Goal: Information Seeking & Learning: Learn about a topic

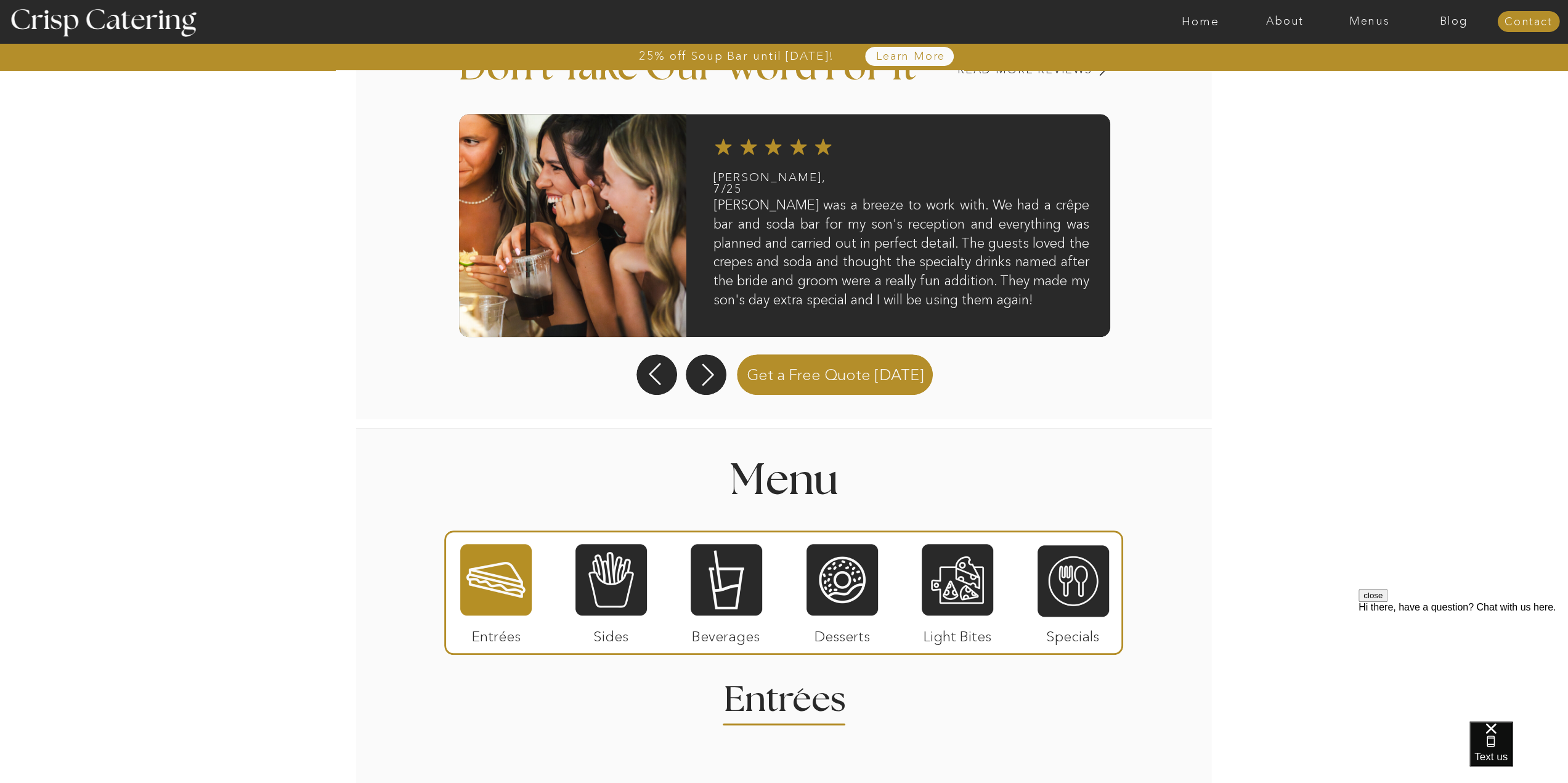
scroll to position [1048, 0]
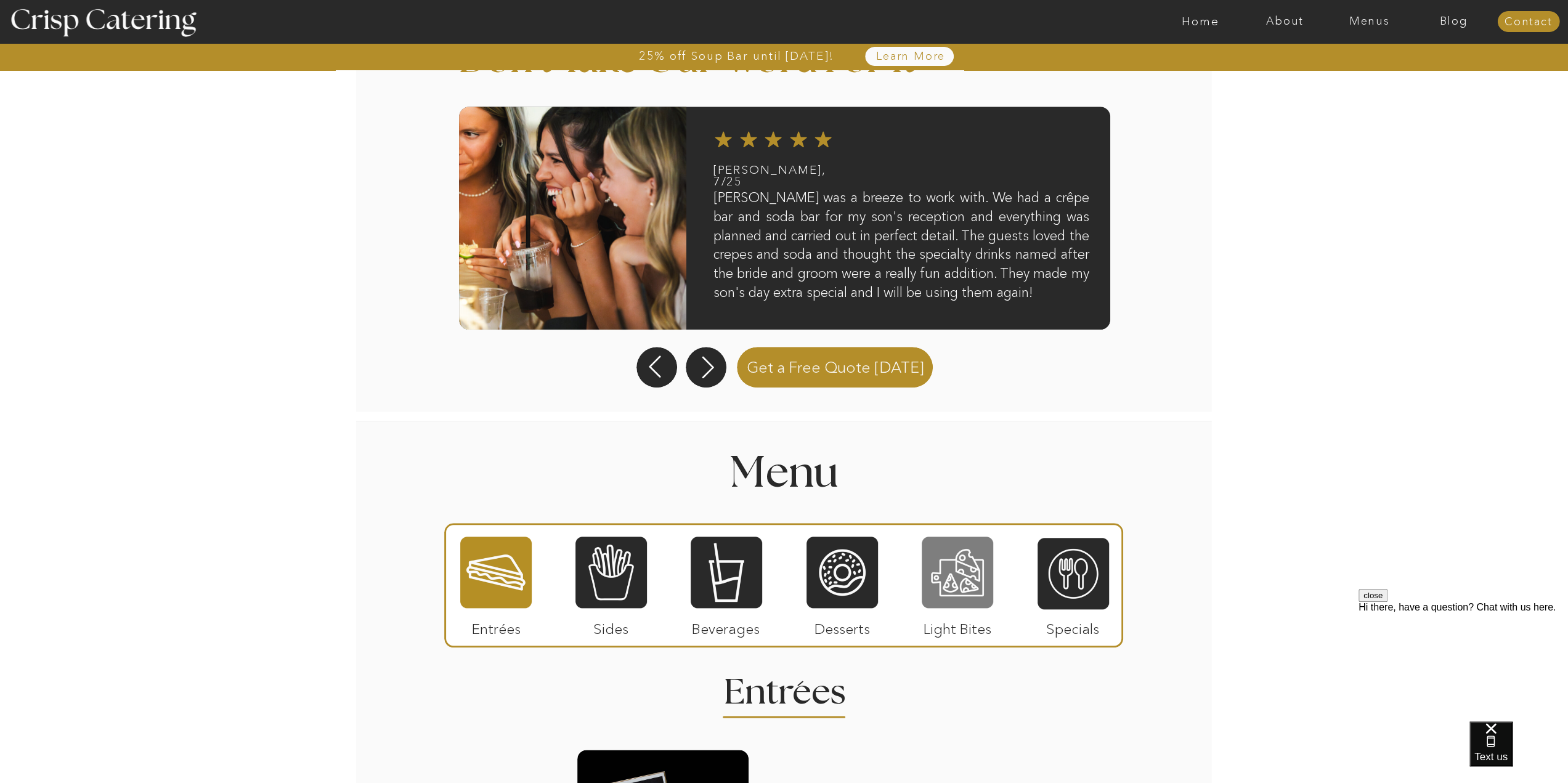
click at [963, 565] on div at bounding box center [956, 573] width 71 height 74
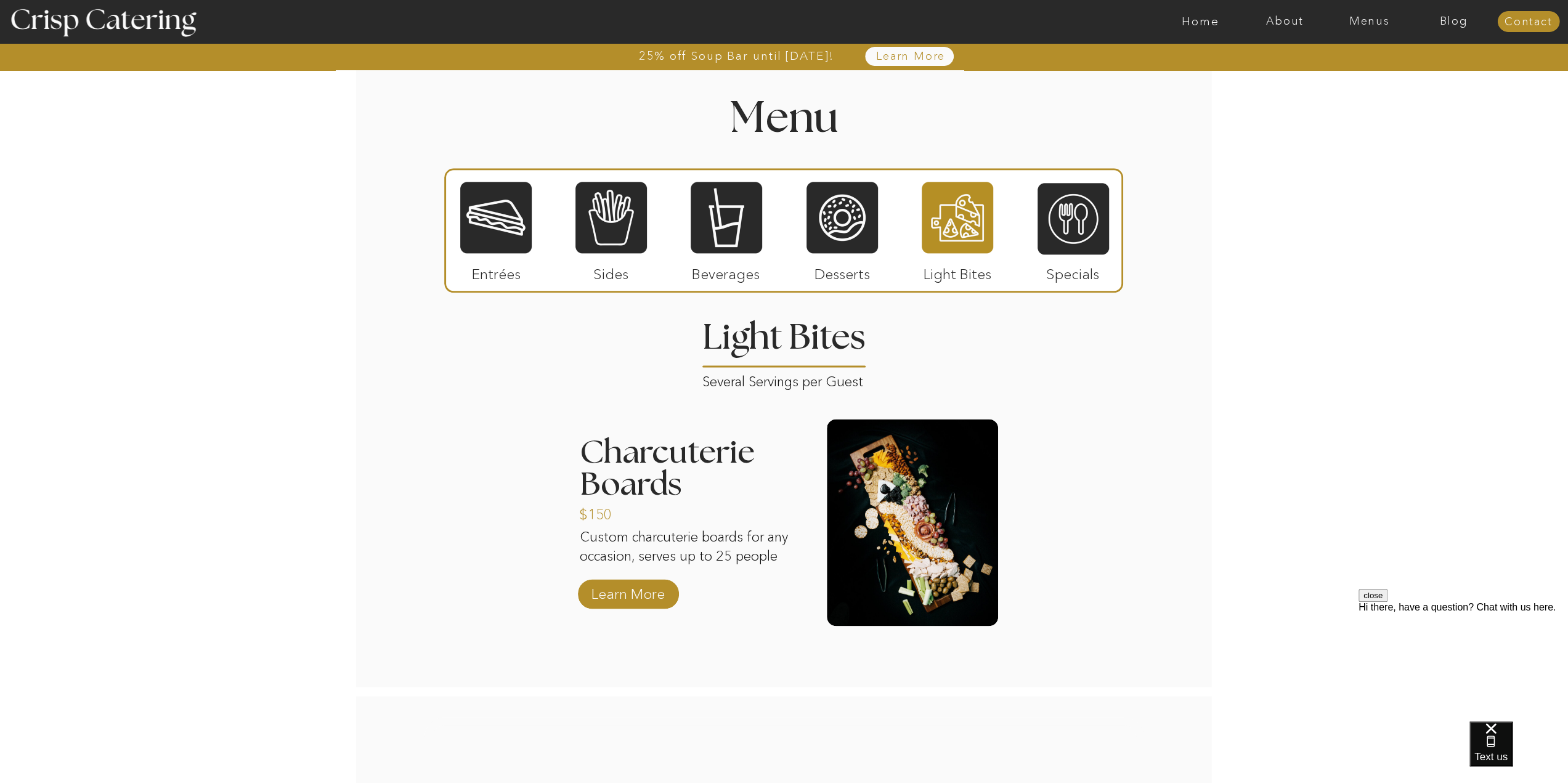
scroll to position [1399, 0]
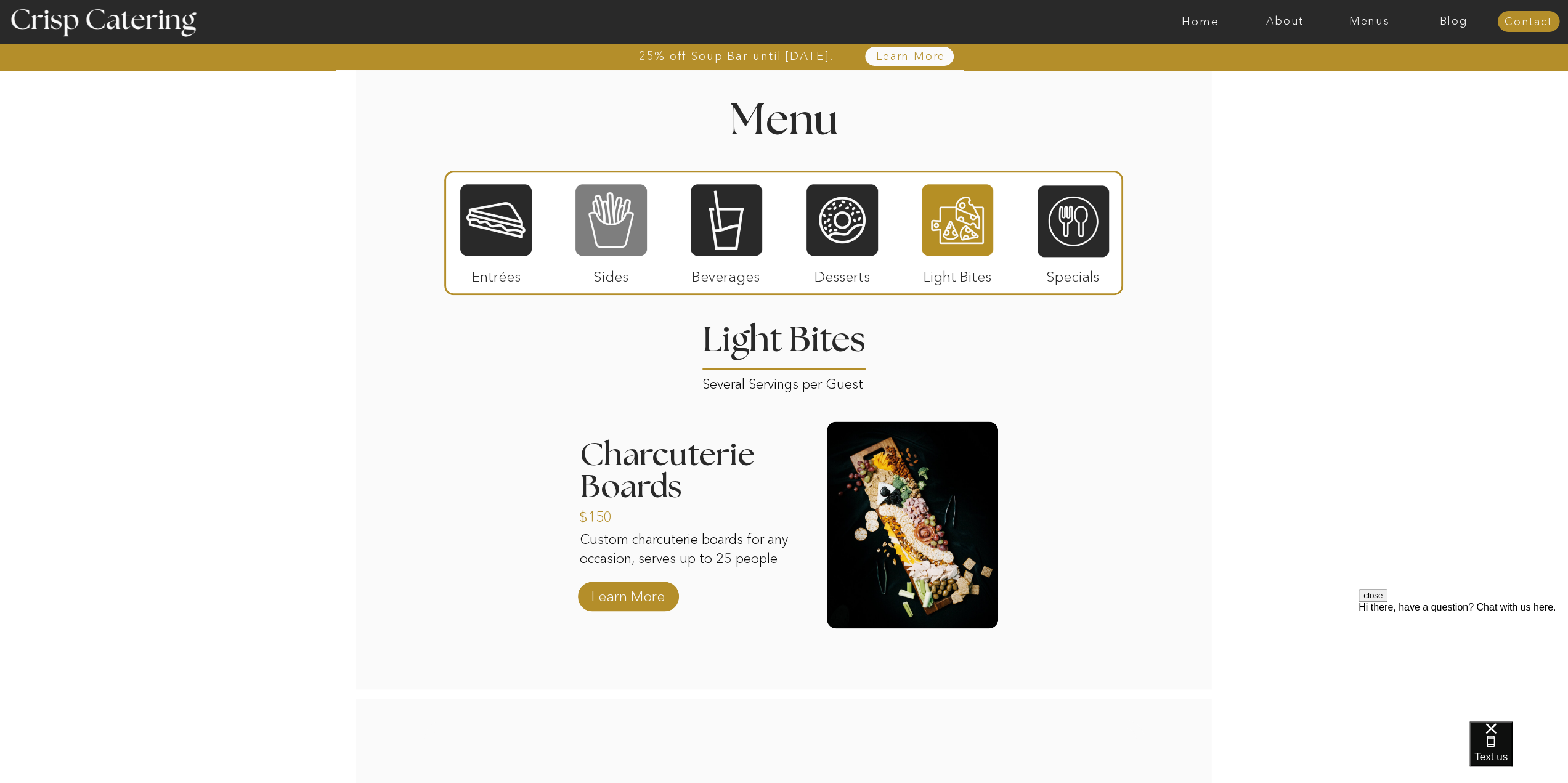
click at [612, 226] on div at bounding box center [611, 220] width 71 height 74
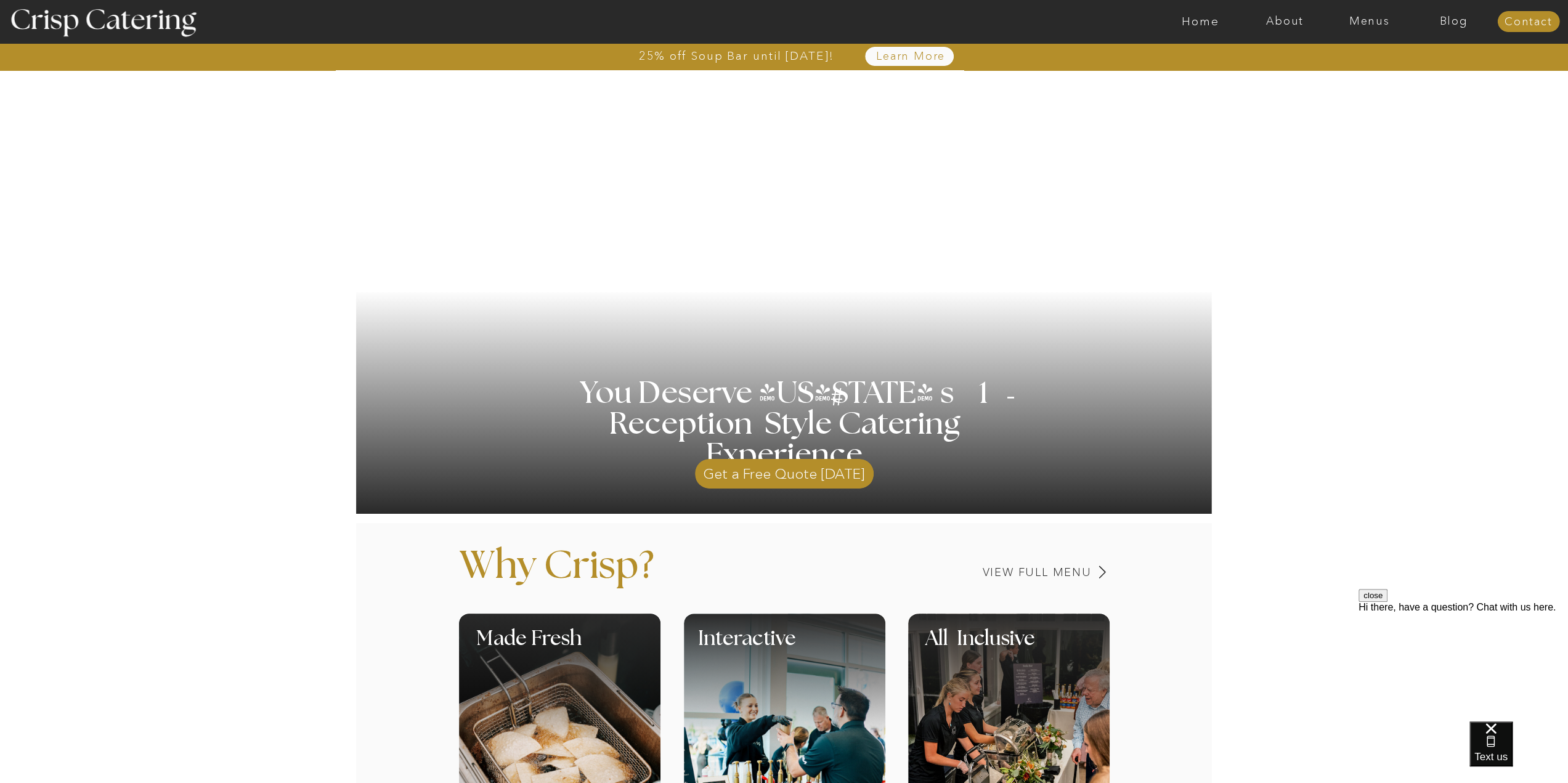
scroll to position [0, 0]
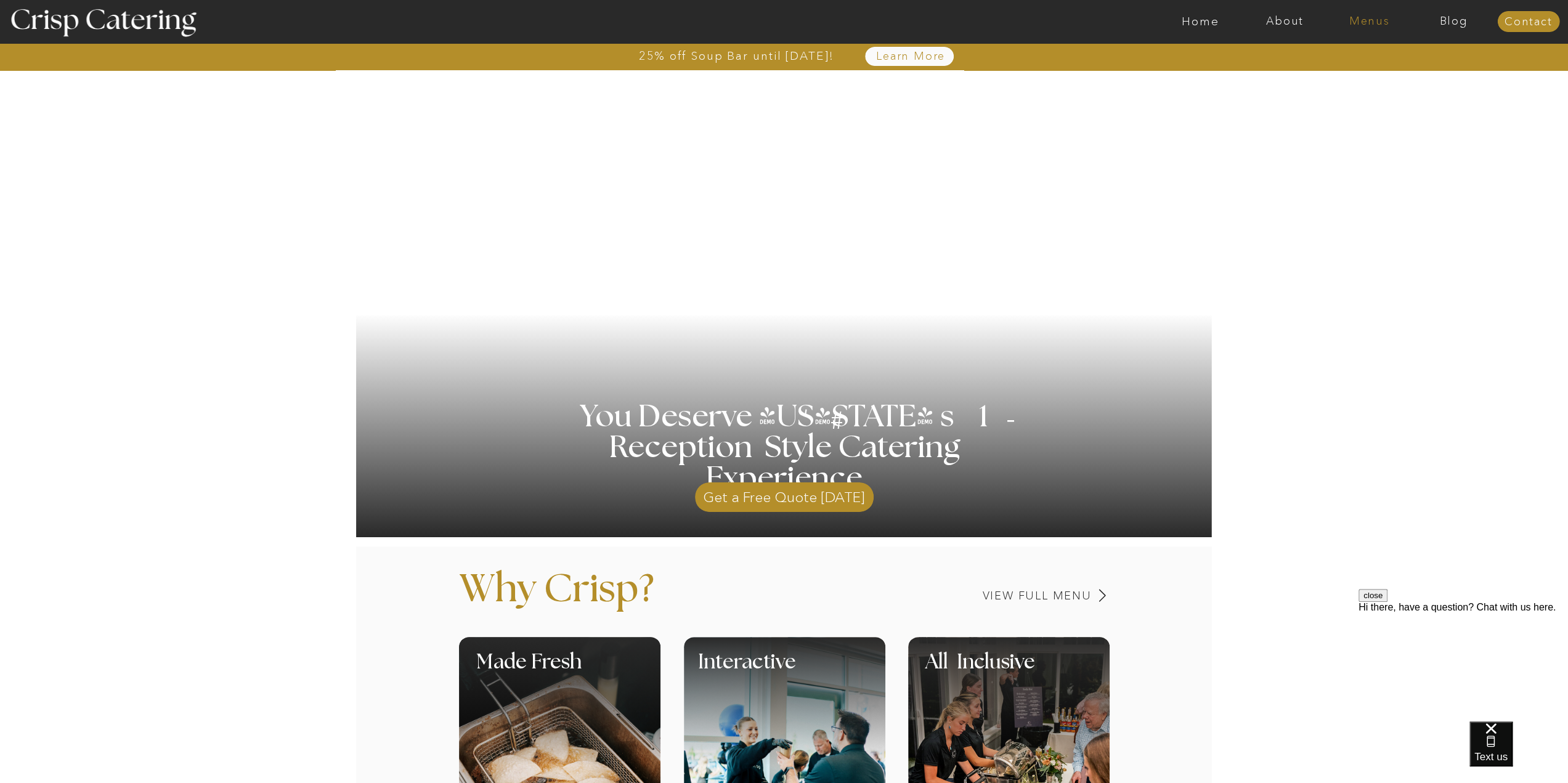
click at [1373, 22] on nav "Menus" at bounding box center [1369, 21] width 85 height 13
click at [1385, 72] on nav "Winter (Sep-Feb)" at bounding box center [1368, 72] width 101 height 12
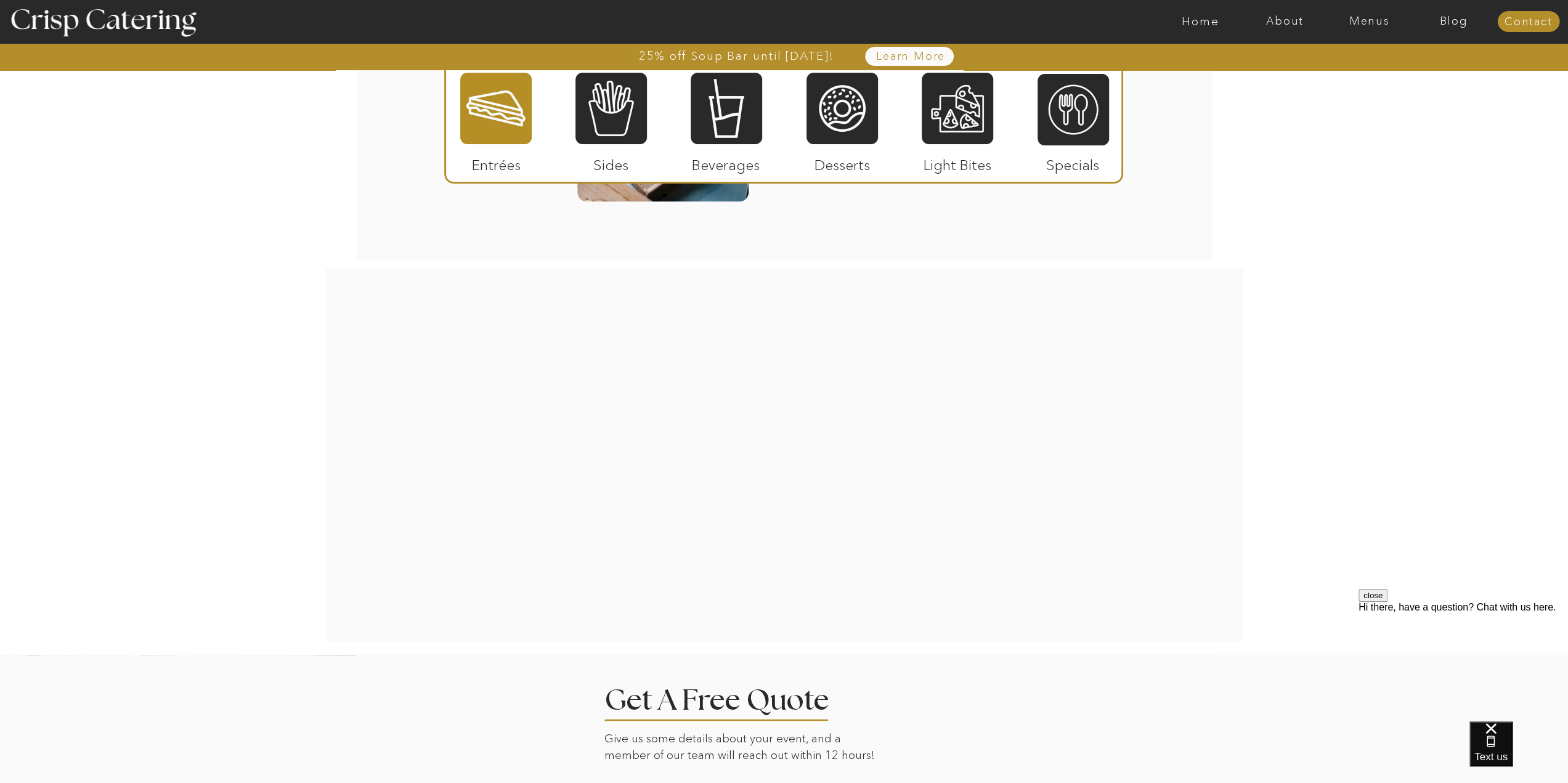
scroll to position [2033, 0]
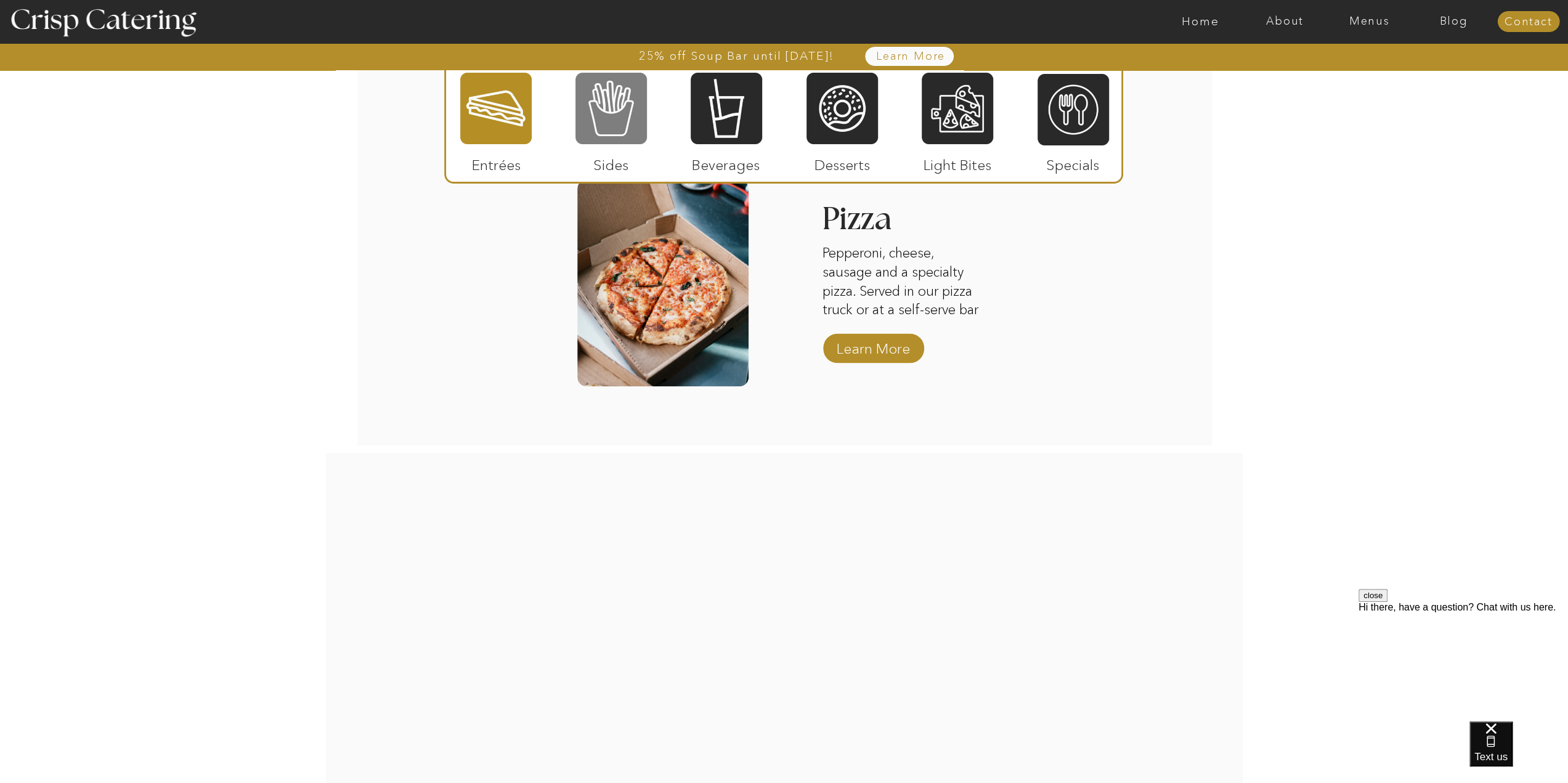
click at [607, 100] on div at bounding box center [611, 108] width 71 height 74
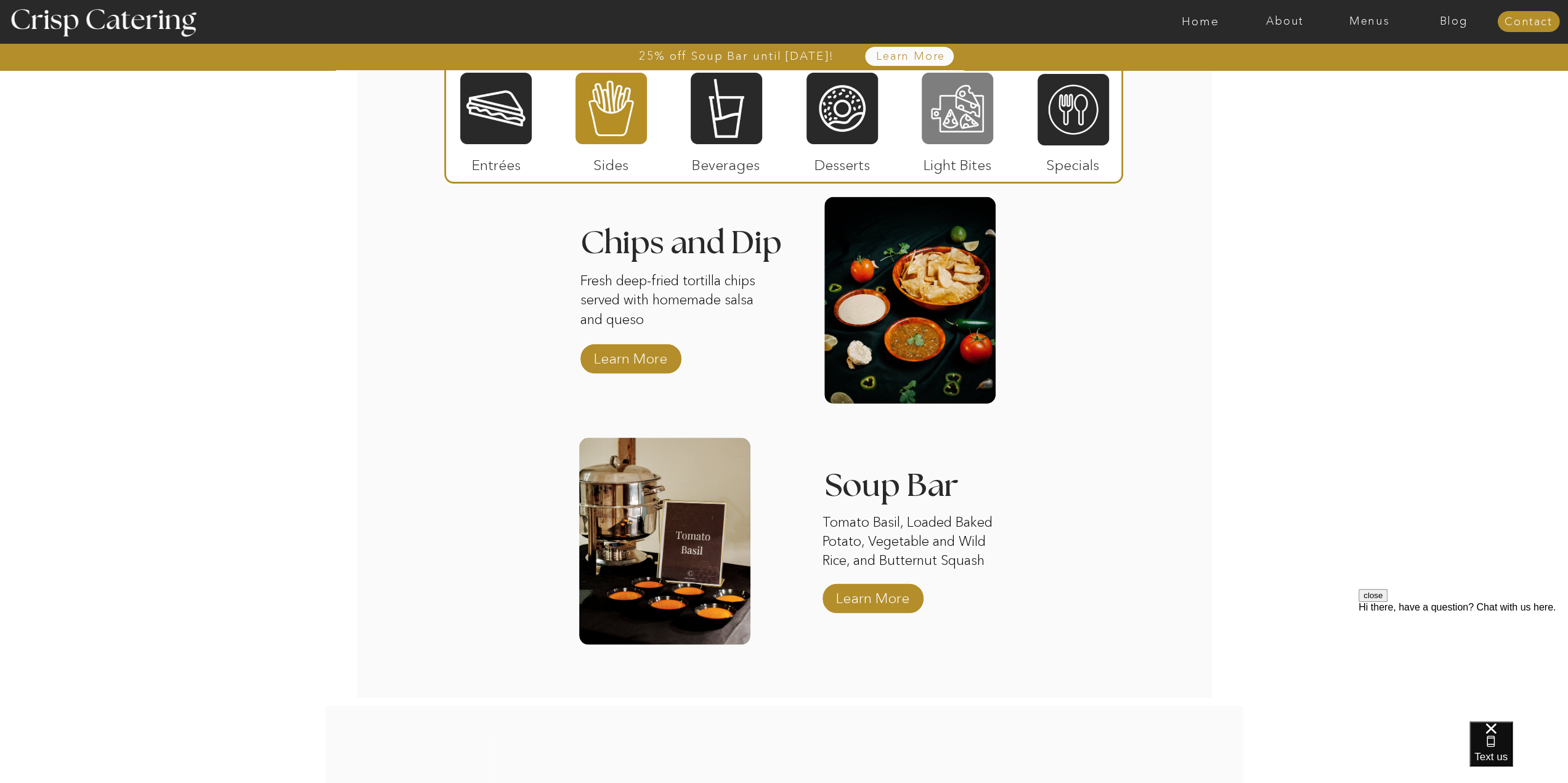
click at [954, 125] on div at bounding box center [956, 108] width 71 height 74
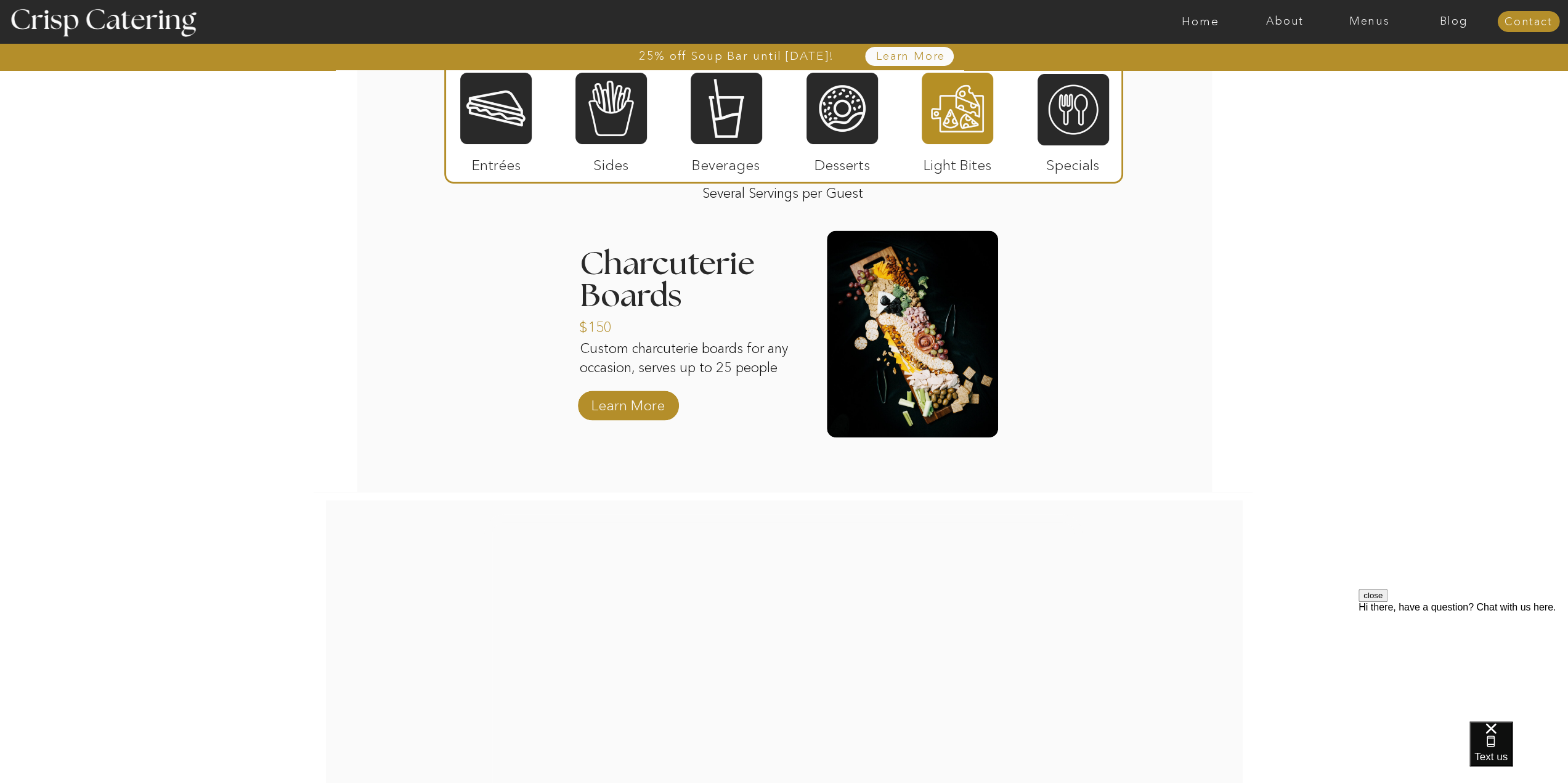
scroll to position [1602, 0]
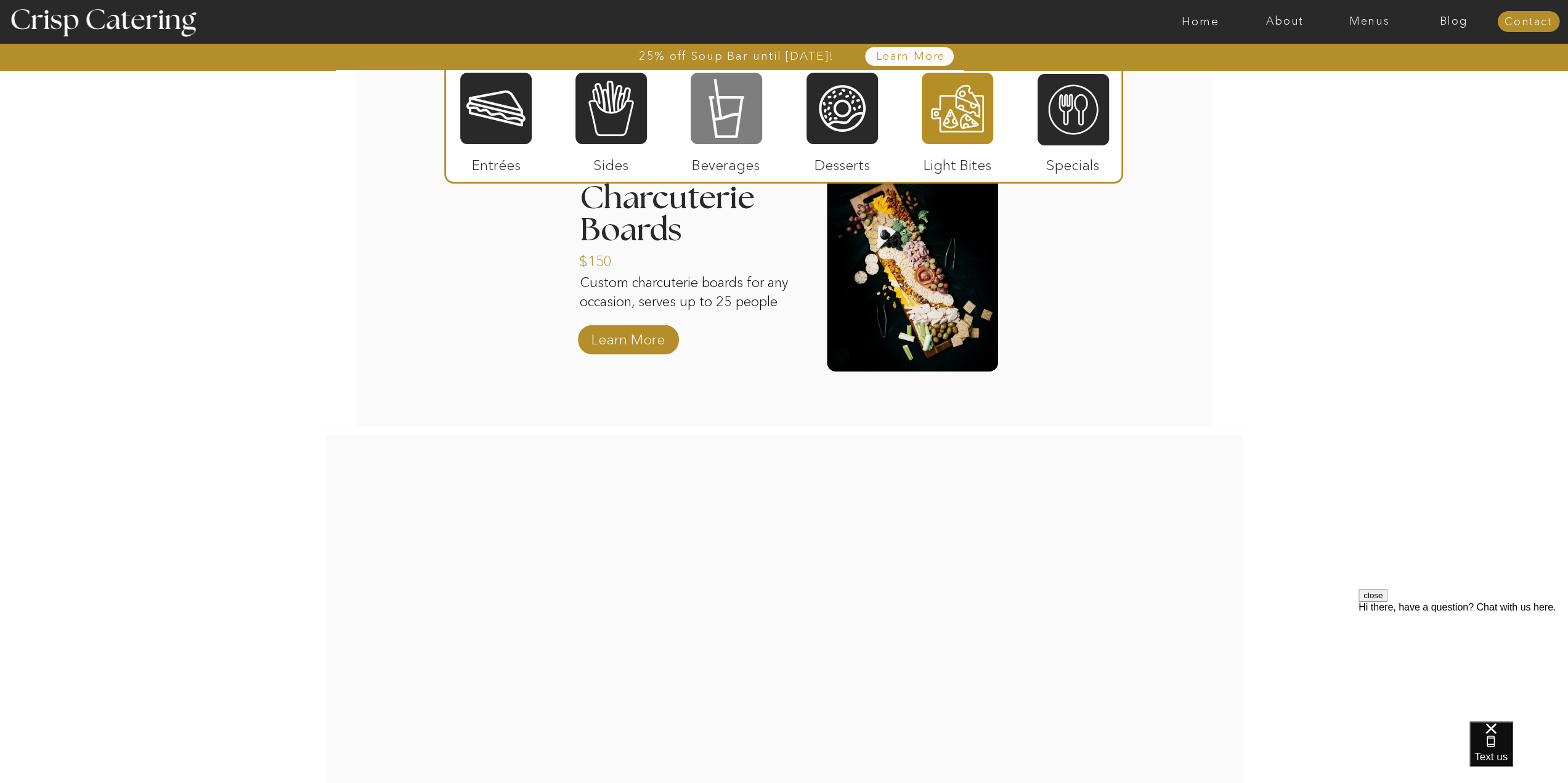
click at [731, 101] on div at bounding box center [726, 108] width 71 height 74
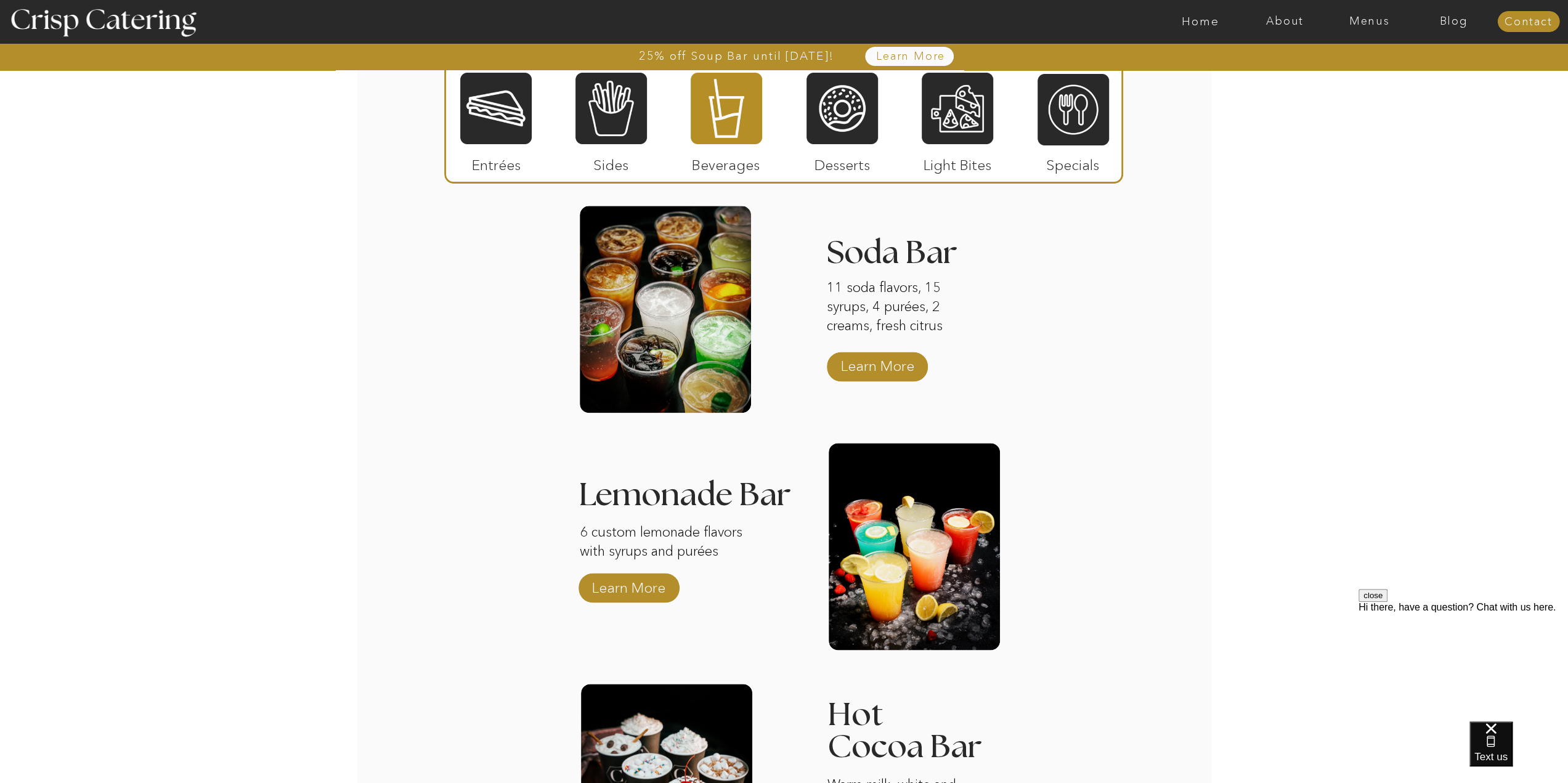
scroll to position [1478, 0]
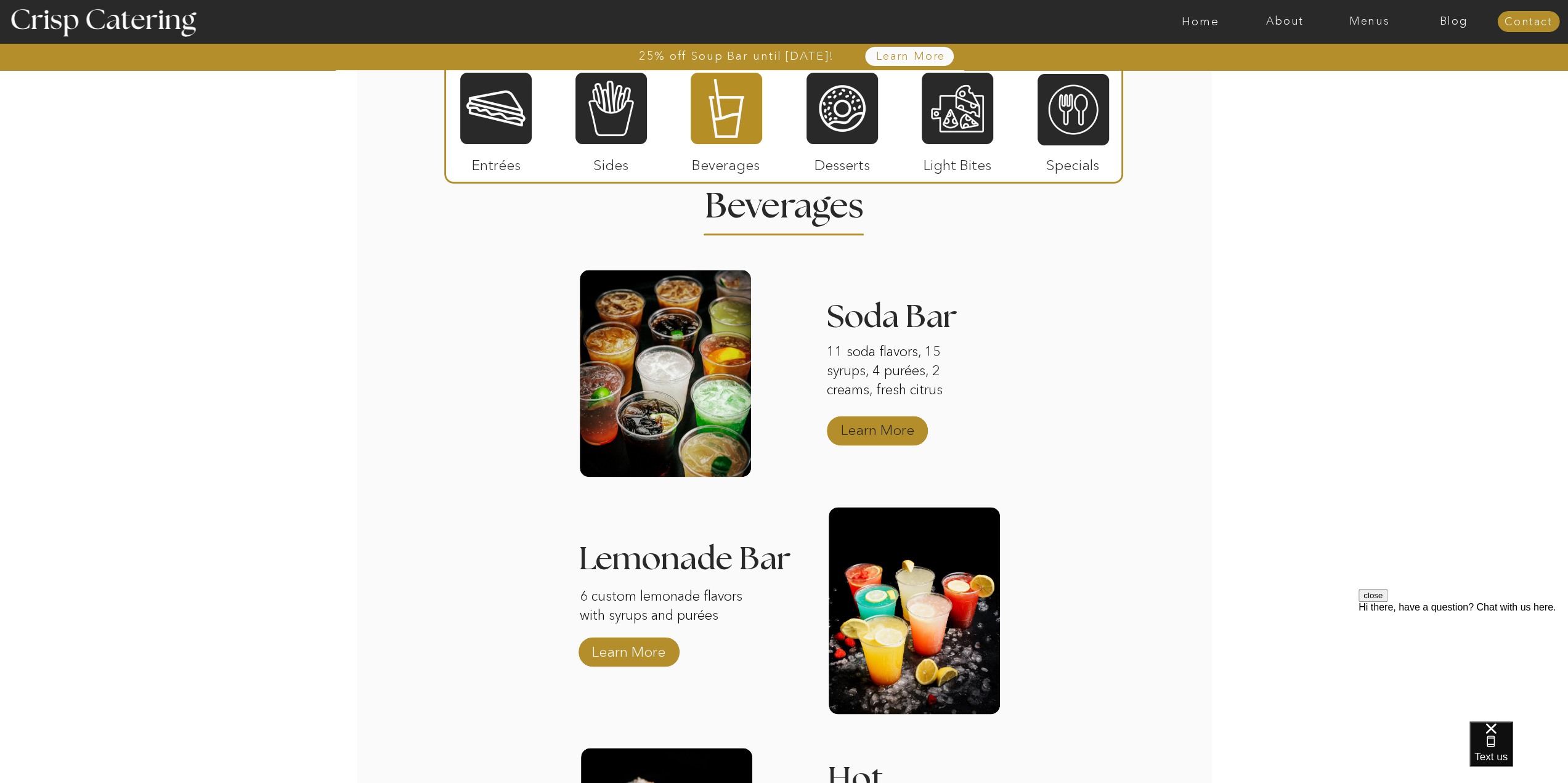
click at [892, 426] on p "Learn More" at bounding box center [877, 427] width 82 height 36
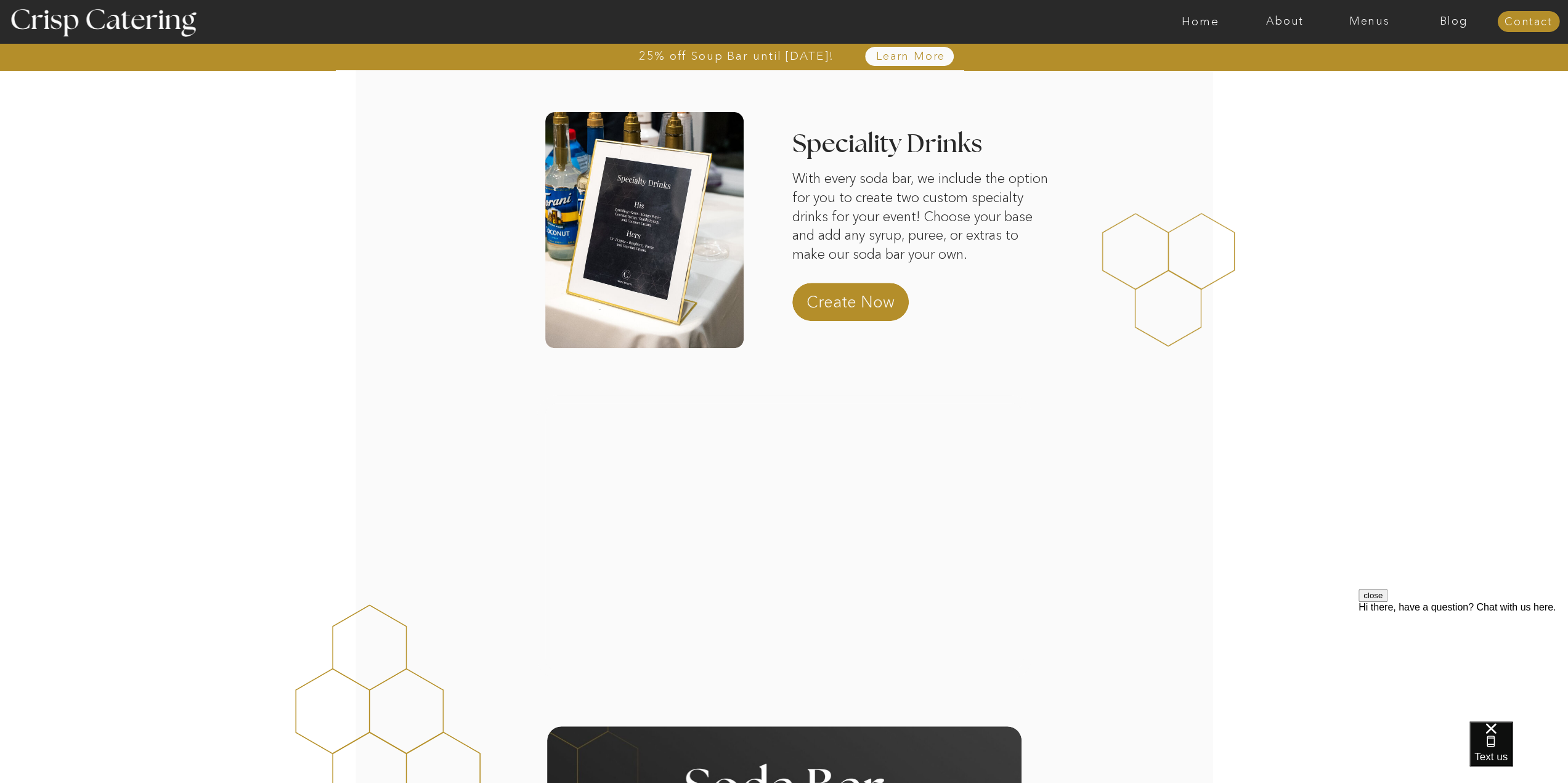
scroll to position [431, 0]
